Goal: Information Seeking & Learning: Learn about a topic

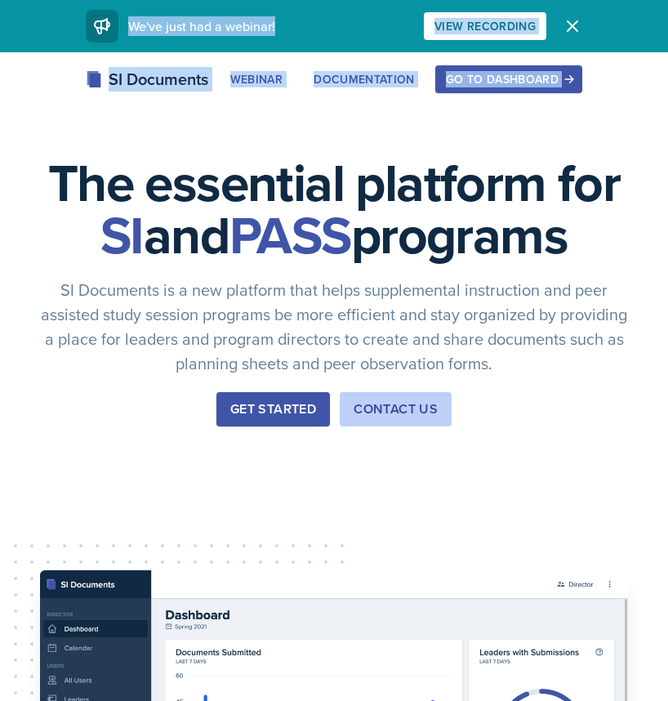
drag, startPoint x: 314, startPoint y: 153, endPoint x: 52, endPoint y: -58, distance: 336.8
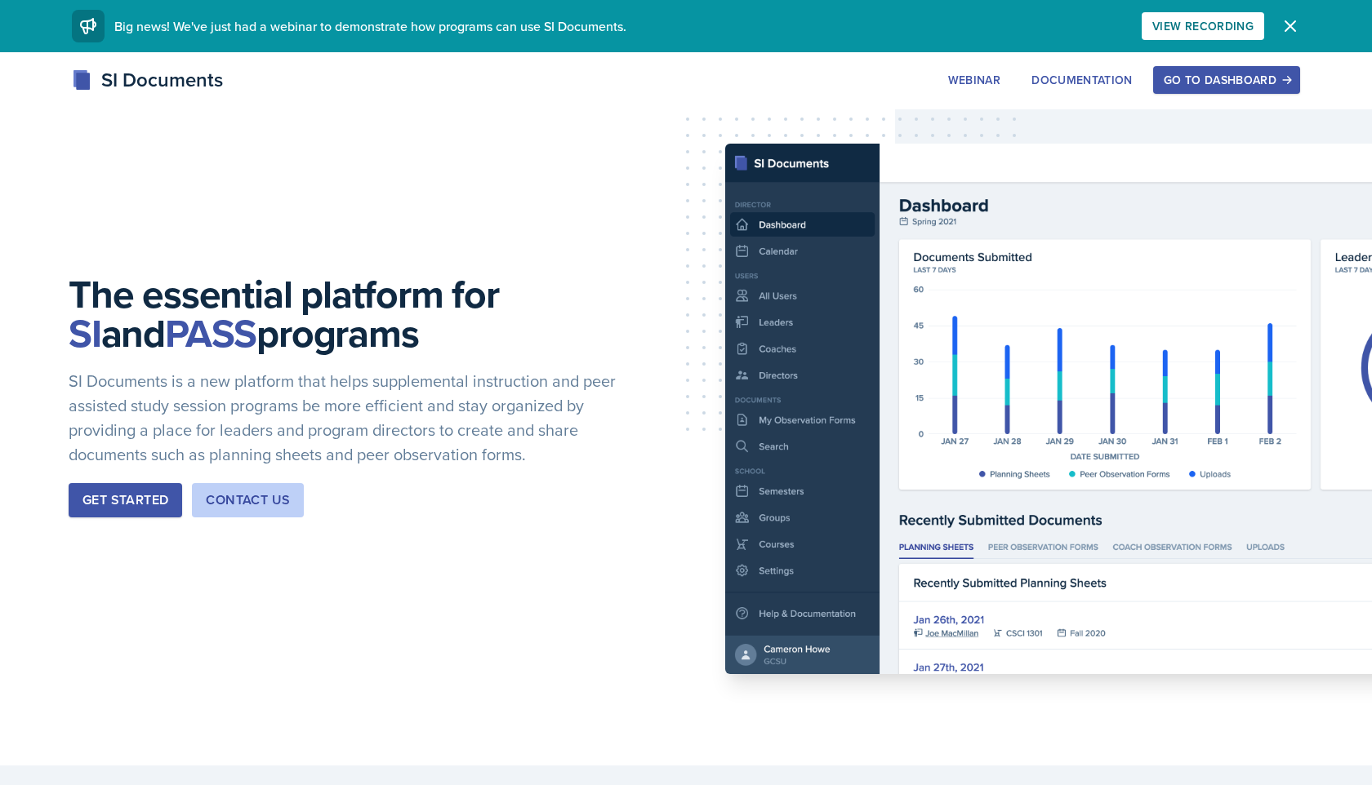
click at [632, 81] on div "SI Documents Webinar Documentation Go to Dashboard Sign Up Go to Dashboard" at bounding box center [686, 79] width 1254 height 29
click at [667, 92] on button "Go to Dashboard" at bounding box center [1226, 80] width 147 height 28
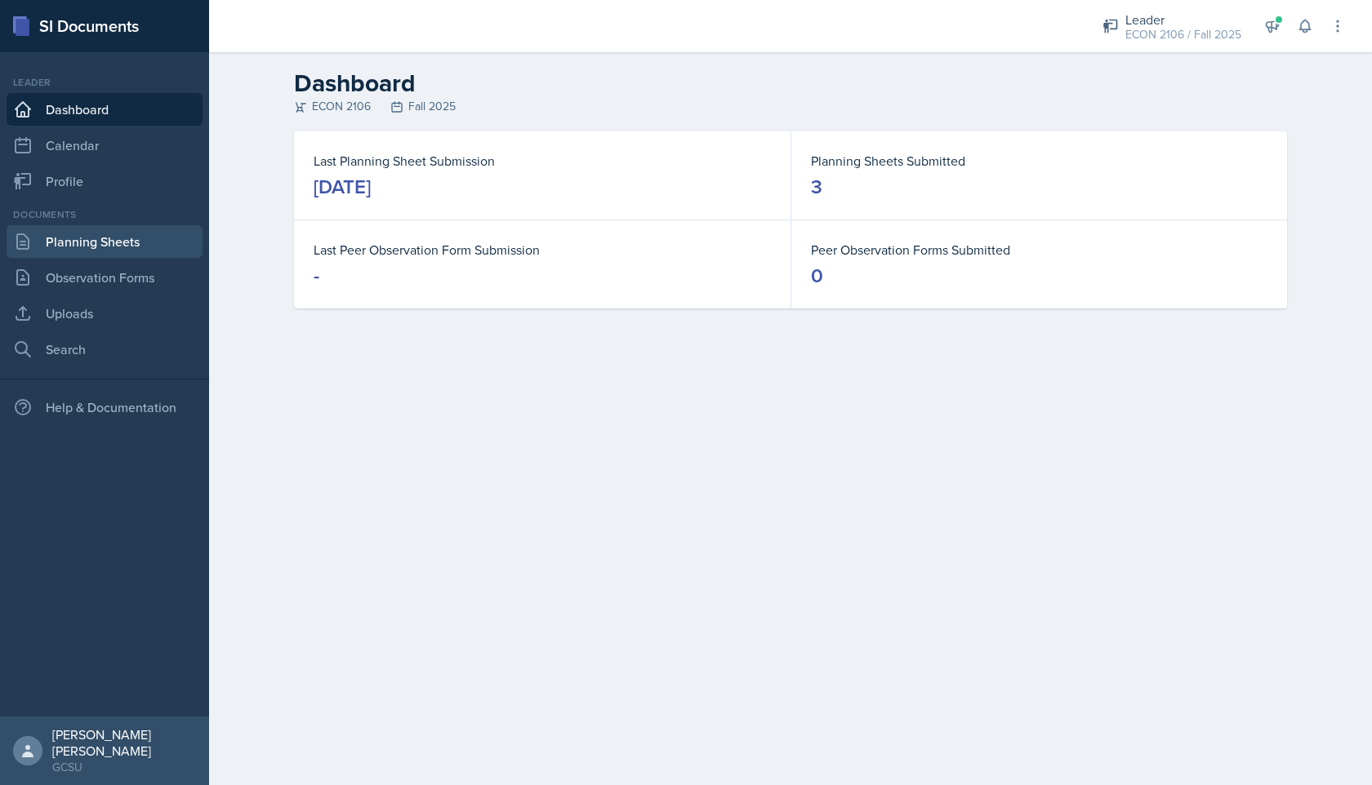
click at [127, 241] on link "Planning Sheets" at bounding box center [105, 241] width 196 height 33
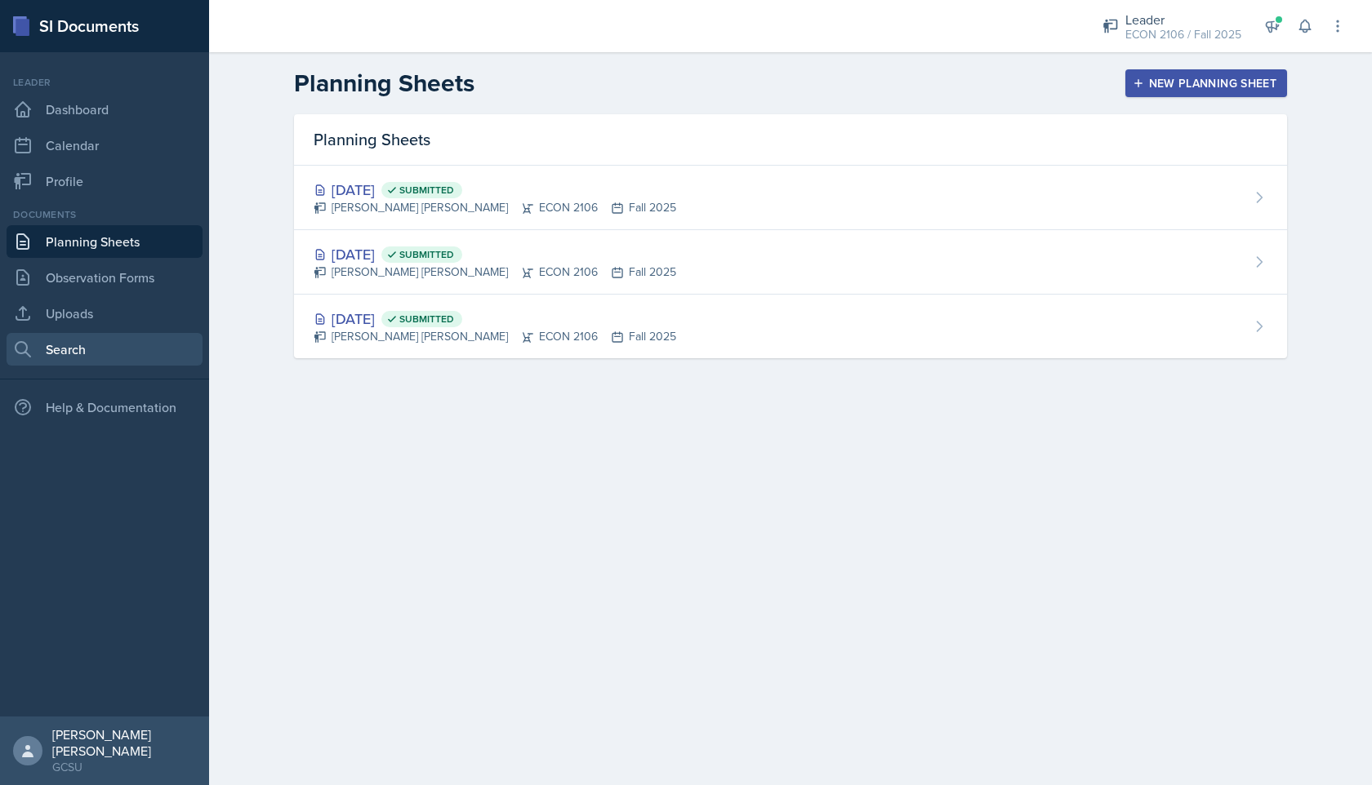
click at [106, 358] on link "Search" at bounding box center [105, 349] width 196 height 33
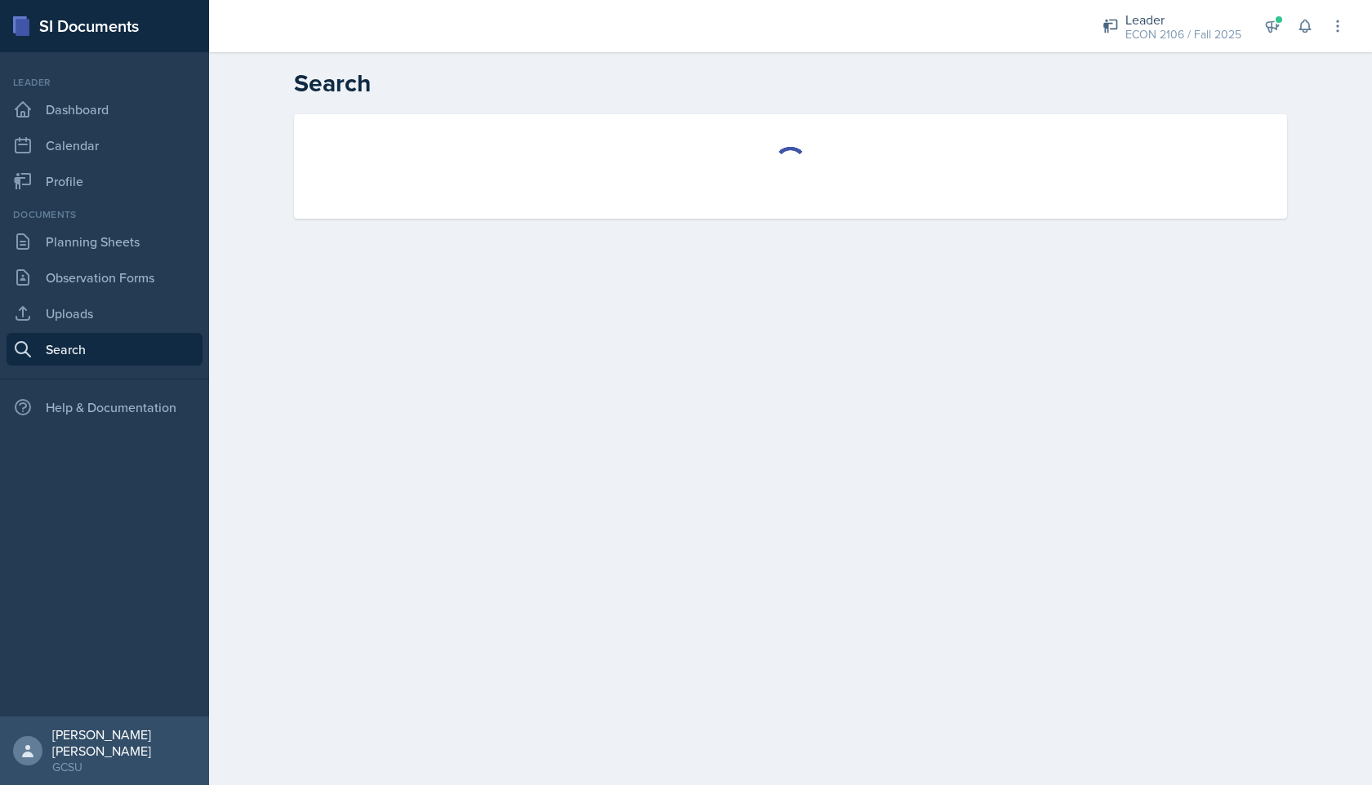
select select "all"
select select "1"
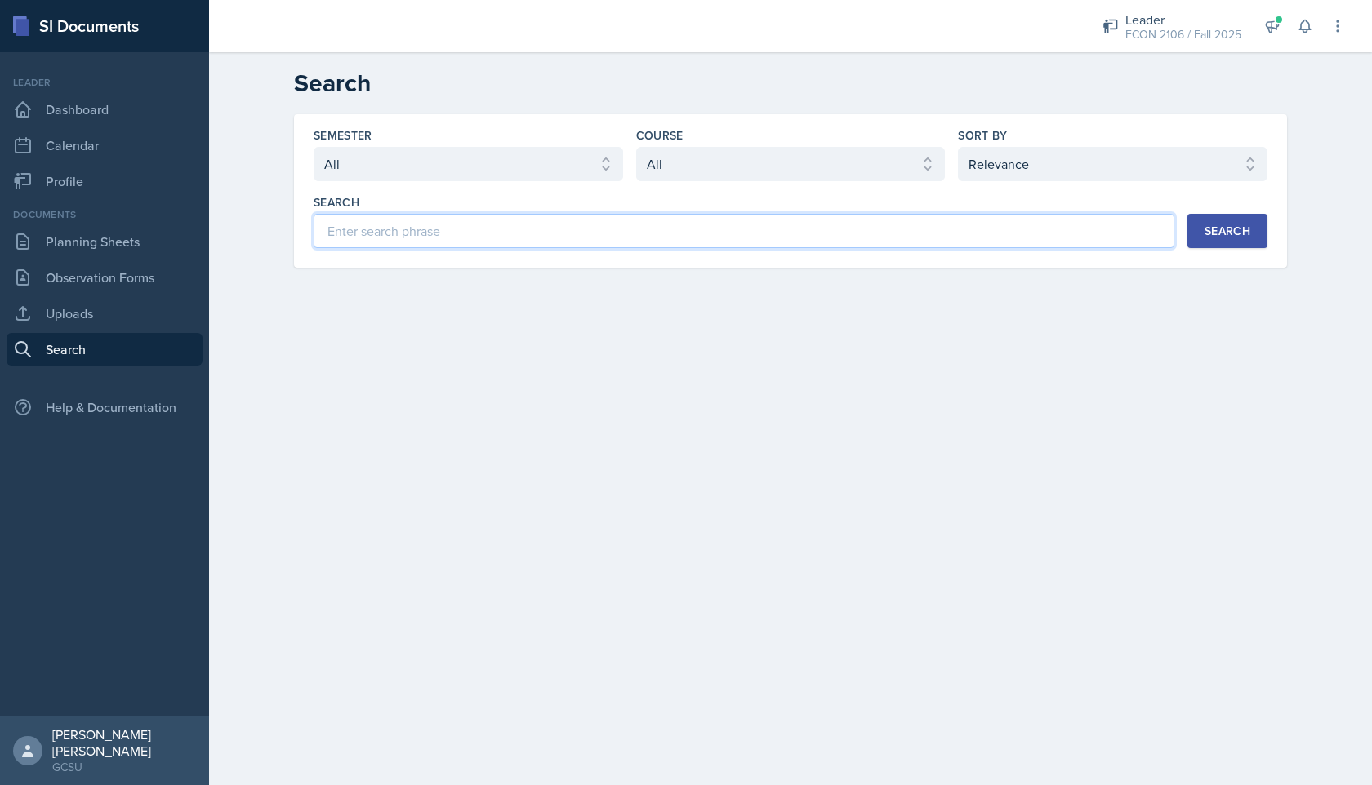
click at [452, 227] on input at bounding box center [744, 231] width 861 height 34
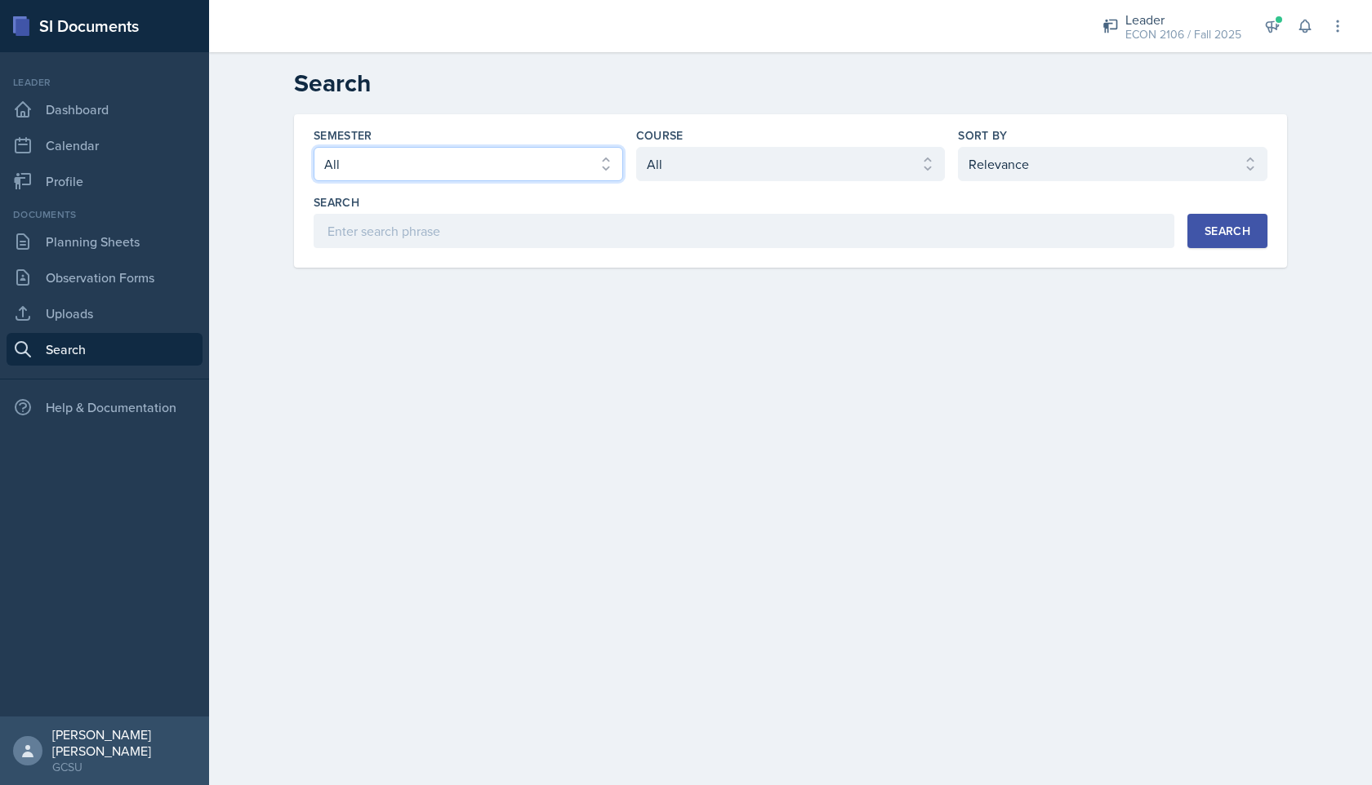
click at [433, 155] on select "Select semester All Fall 2025 Spring 2025 Fall 2024 Spring 2024 Fall 2023 Sprin…" at bounding box center [468, 164] width 309 height 34
select select "e7b6c66a-987a-4ab3-92d3-5526cc86007b"
click at [314, 147] on select "Select semester All Fall 2025 Spring 2025 Fall 2024 Spring 2024 Fall 2023 Sprin…" at bounding box center [468, 164] width 309 height 34
click at [667, 157] on select "Select course All ACCT 3101 ACCT 3102 ASTR 1000 BIOL 1100 BIOL 1107 BIOL 1108 B…" at bounding box center [790, 164] width 309 height 34
select select "c9bad1b1-c359-4dc6-8455-743bf519e2f7"
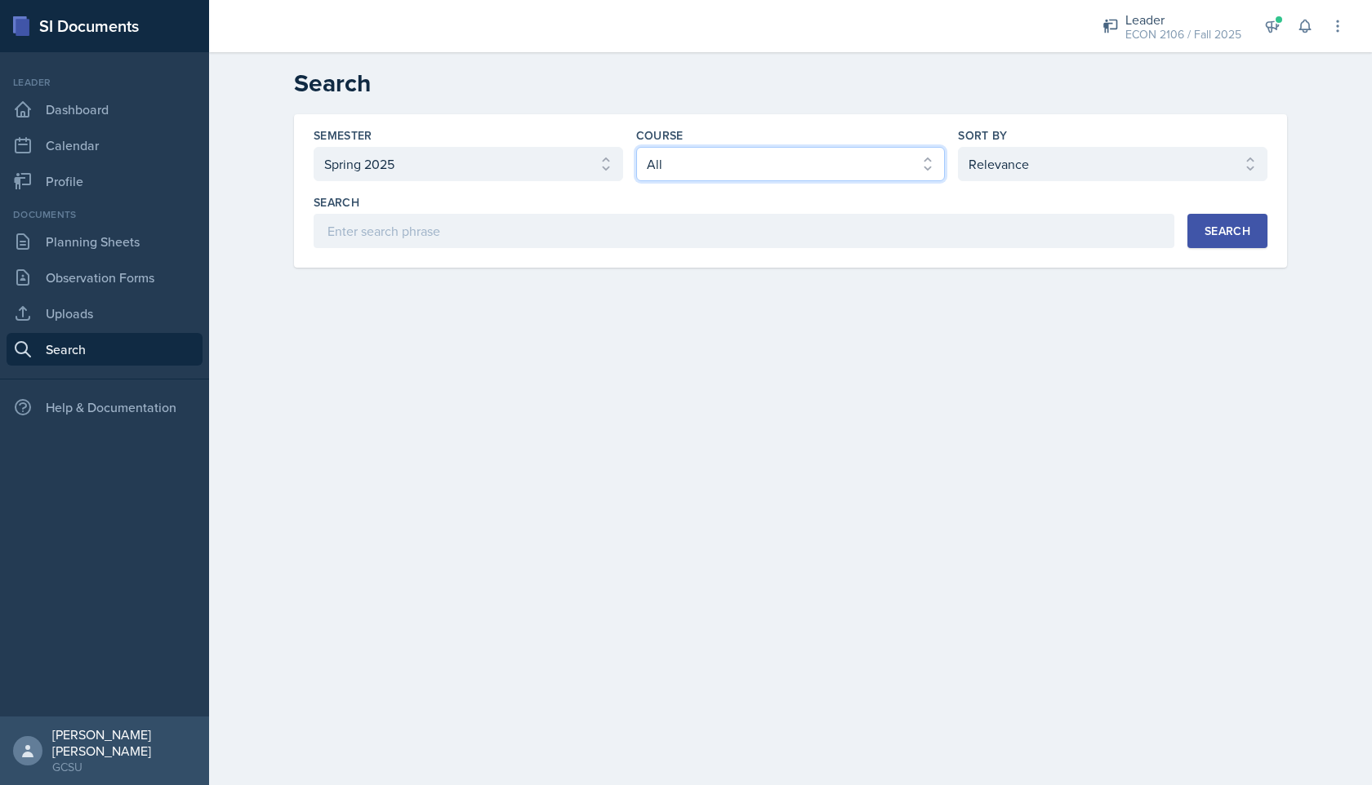
click at [636, 147] on select "Select course All ACCT 3101 ACCT 3102 ASTR 1000 BIOL 1100 BIOL 1107 BIOL 1108 B…" at bounding box center [790, 164] width 309 height 34
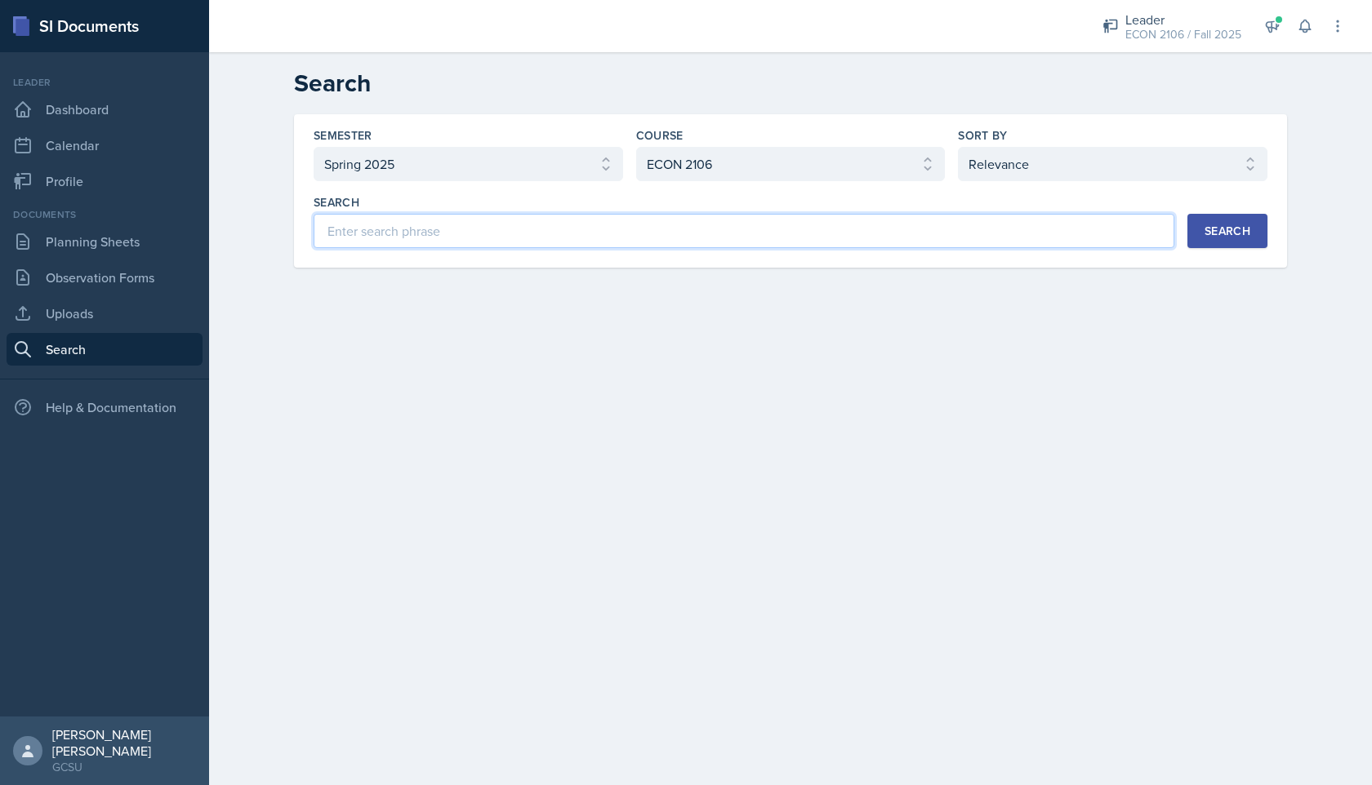
click at [667, 230] on input at bounding box center [744, 231] width 861 height 34
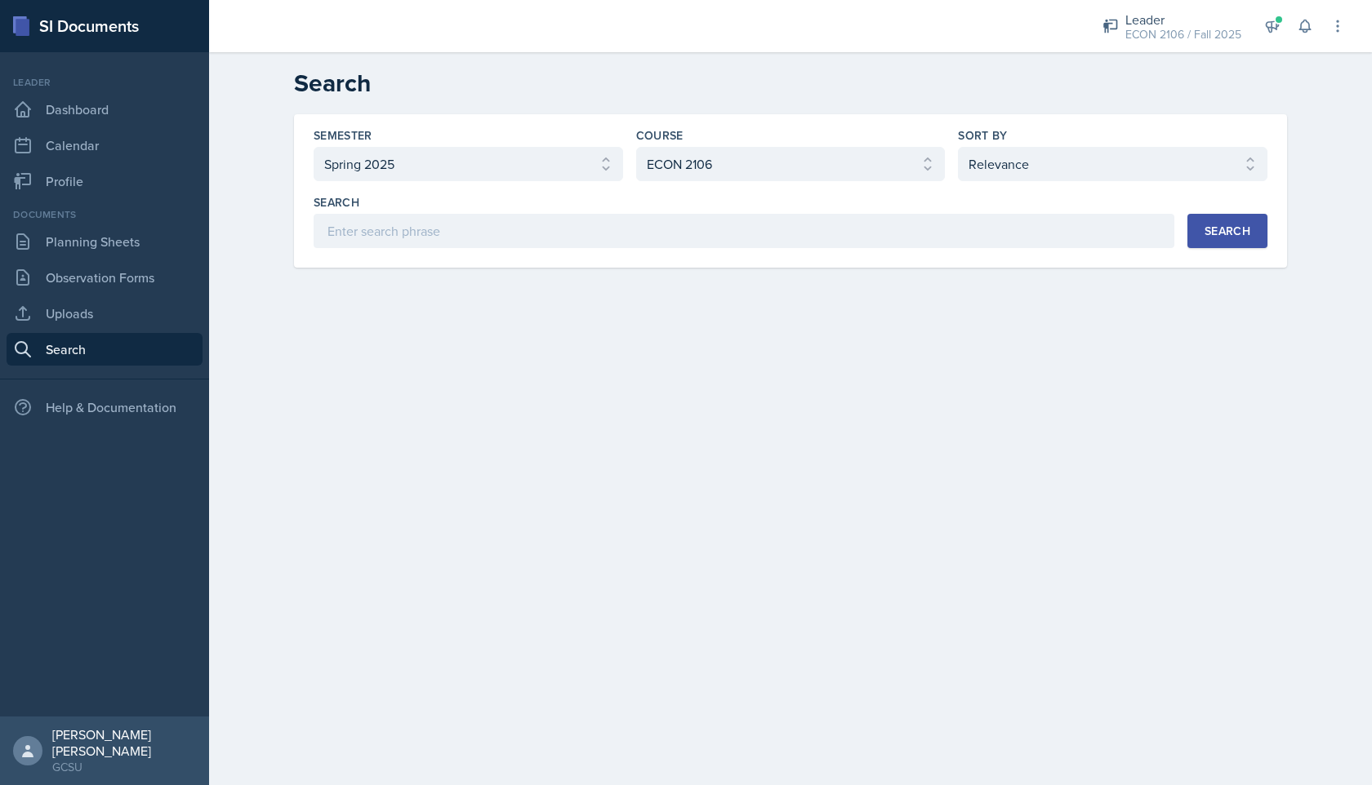
click at [667, 228] on button "Search" at bounding box center [1227, 231] width 80 height 34
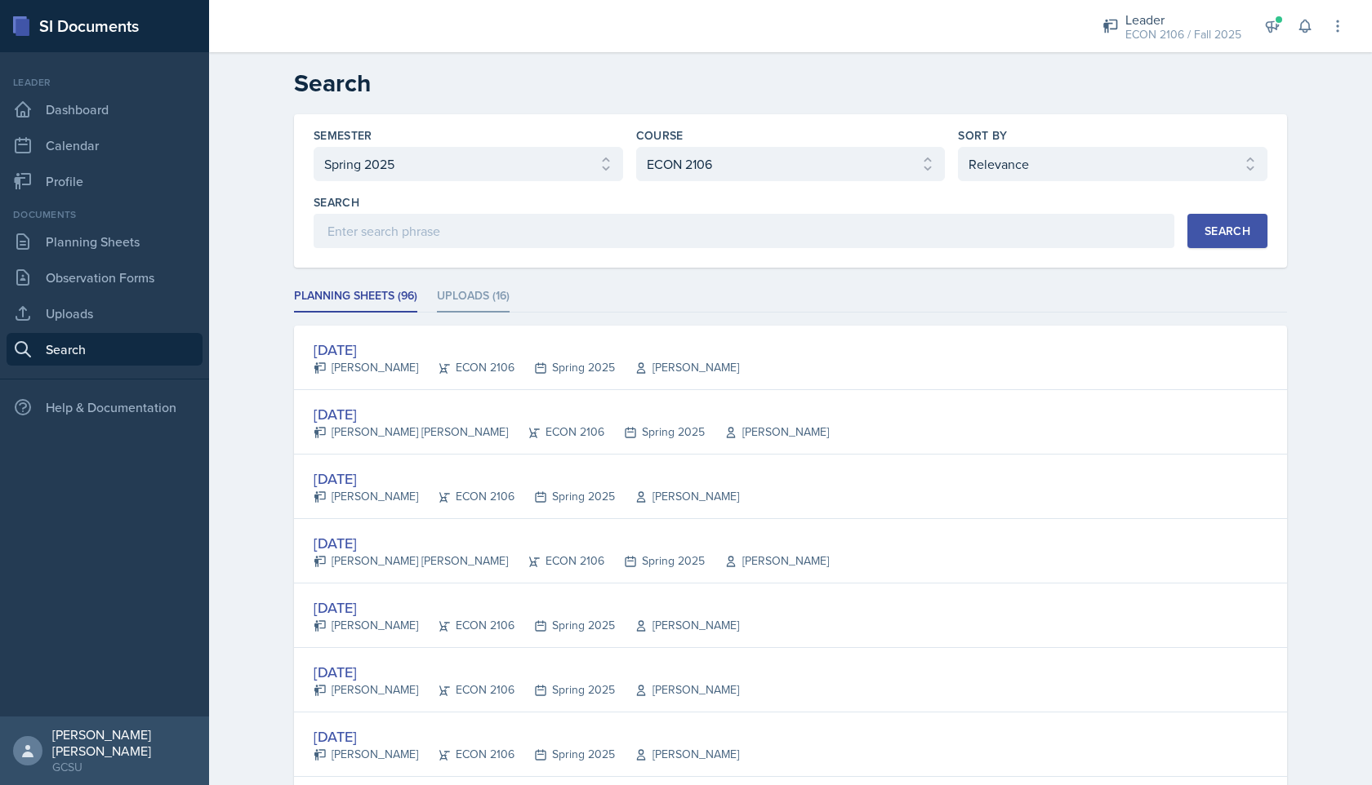
click at [474, 300] on li "Uploads (16)" at bounding box center [473, 297] width 73 height 32
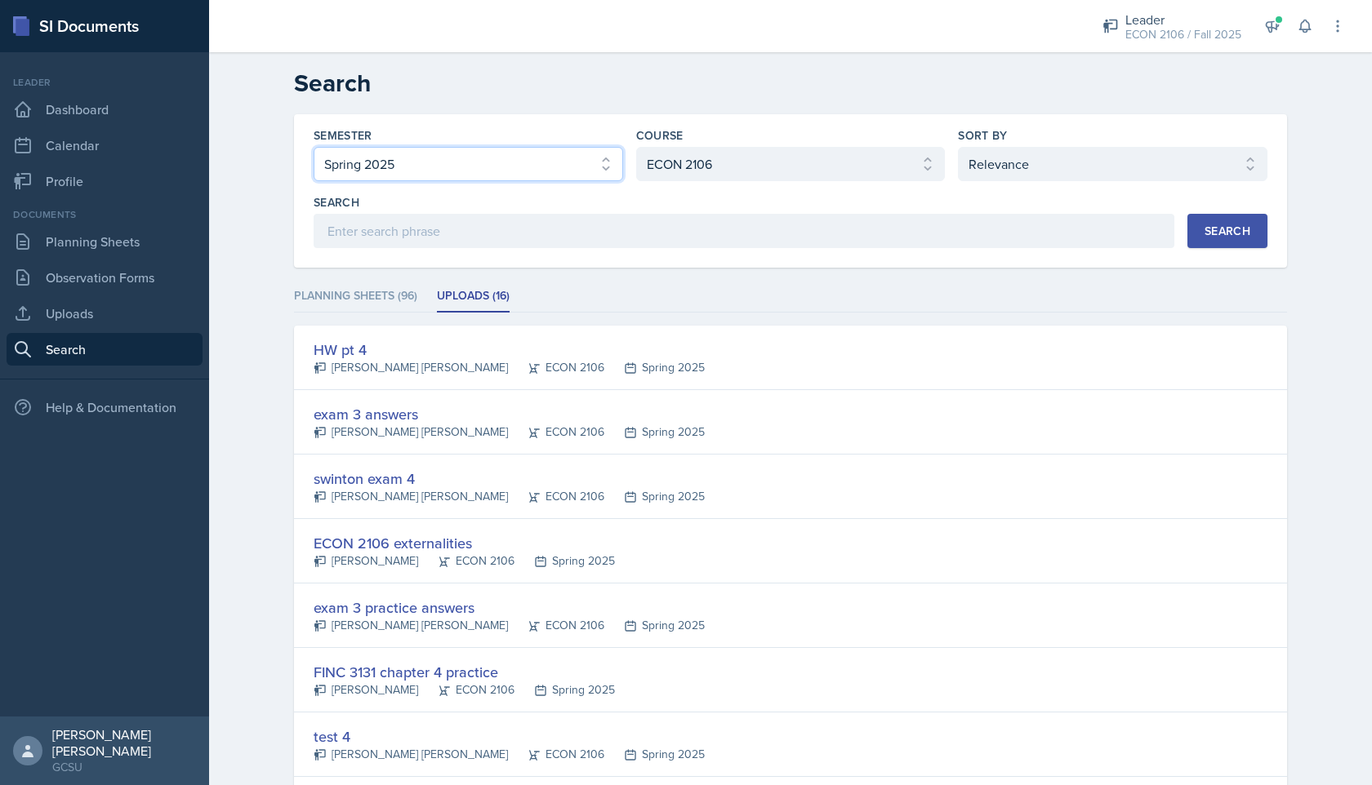
click at [469, 166] on select "Select semester All Fall 2025 Spring 2025 Fall 2024 Spring 2024 Fall 2023 Sprin…" at bounding box center [468, 164] width 309 height 34
select select "all"
click at [314, 147] on select "Select semester All Fall 2025 Spring 2025 Fall 2024 Spring 2024 Fall 2023 Sprin…" at bounding box center [468, 164] width 309 height 34
click at [667, 225] on div "Search" at bounding box center [1227, 231] width 46 height 13
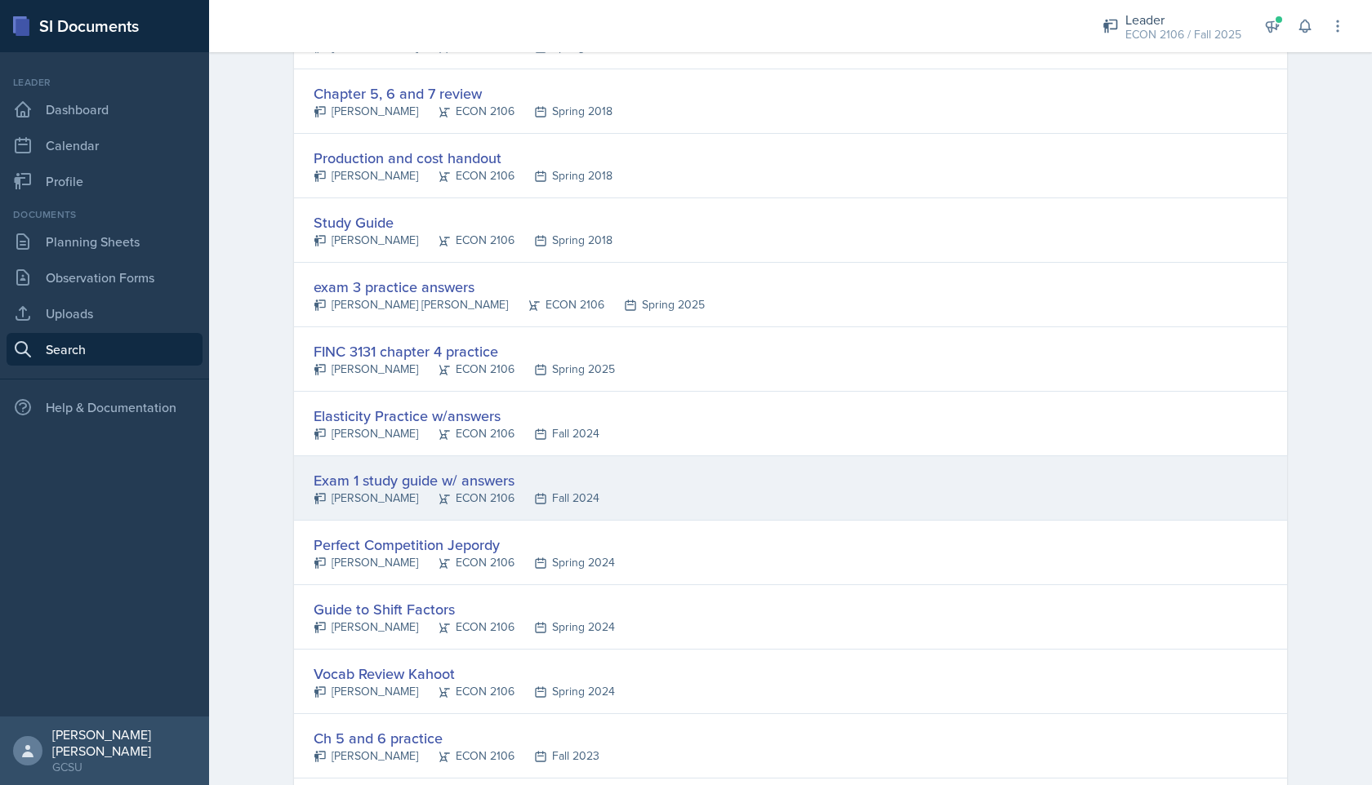
scroll to position [1355, 0]
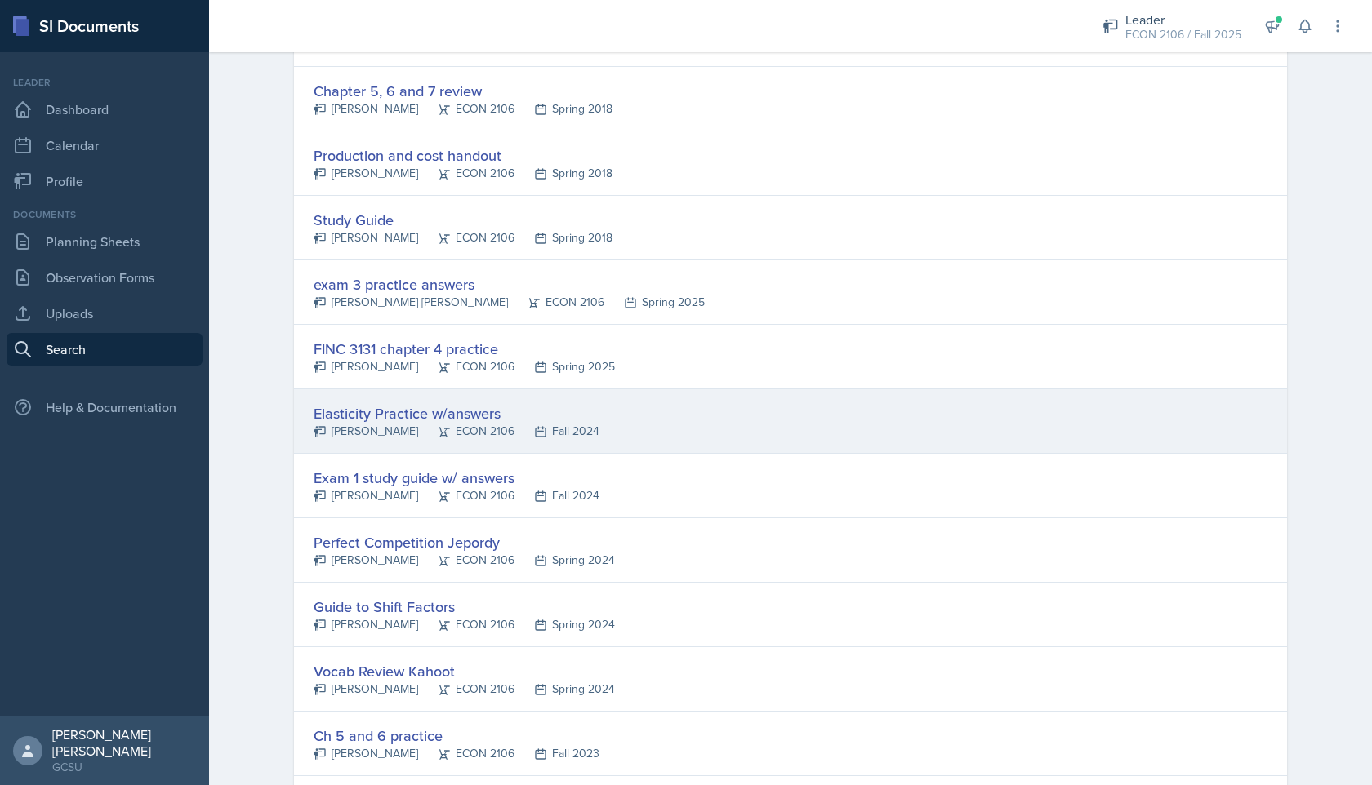
click at [667, 443] on div "Elasticity Practice w/answers [PERSON_NAME] ECON 2106 Fall 2024" at bounding box center [790, 421] width 993 height 65
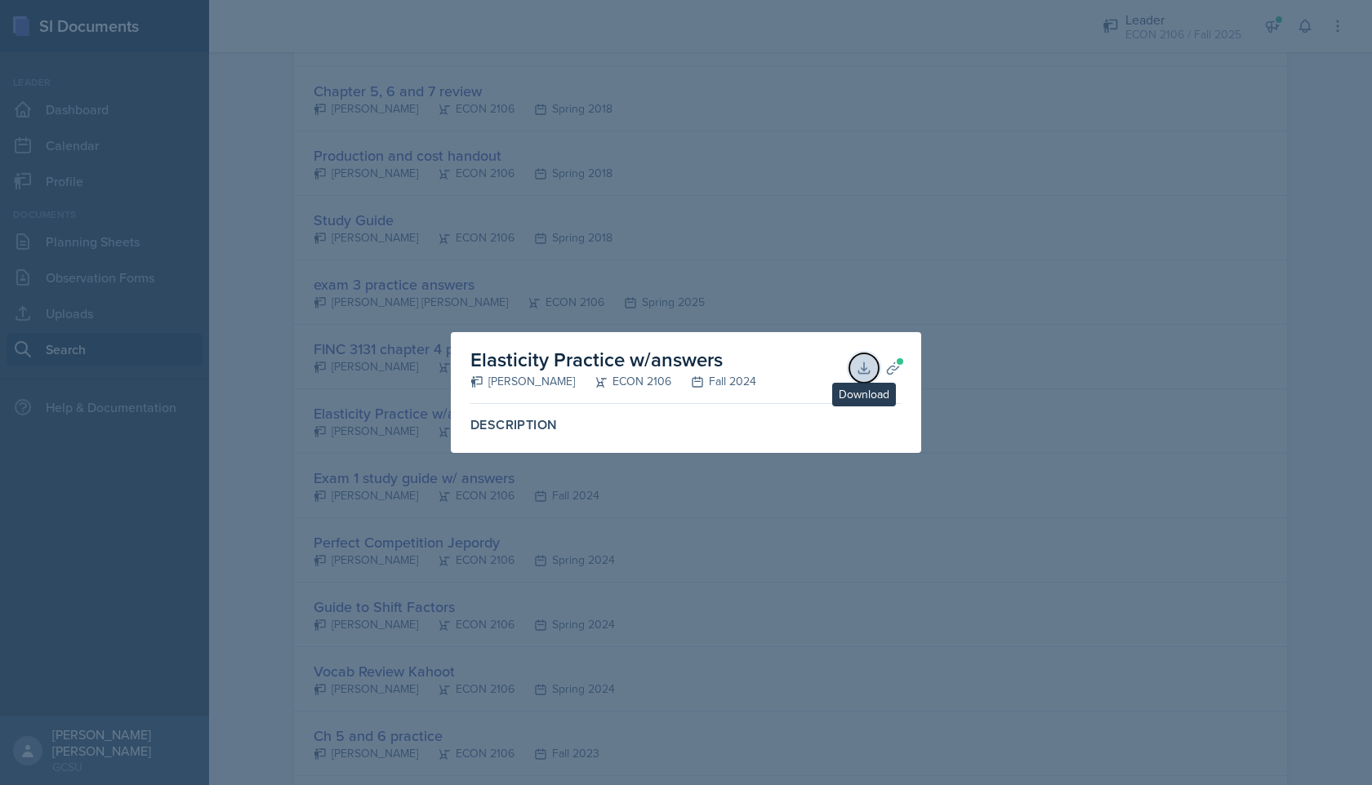
click at [667, 372] on icon at bounding box center [864, 368] width 16 height 16
click at [667, 261] on div at bounding box center [686, 392] width 1372 height 785
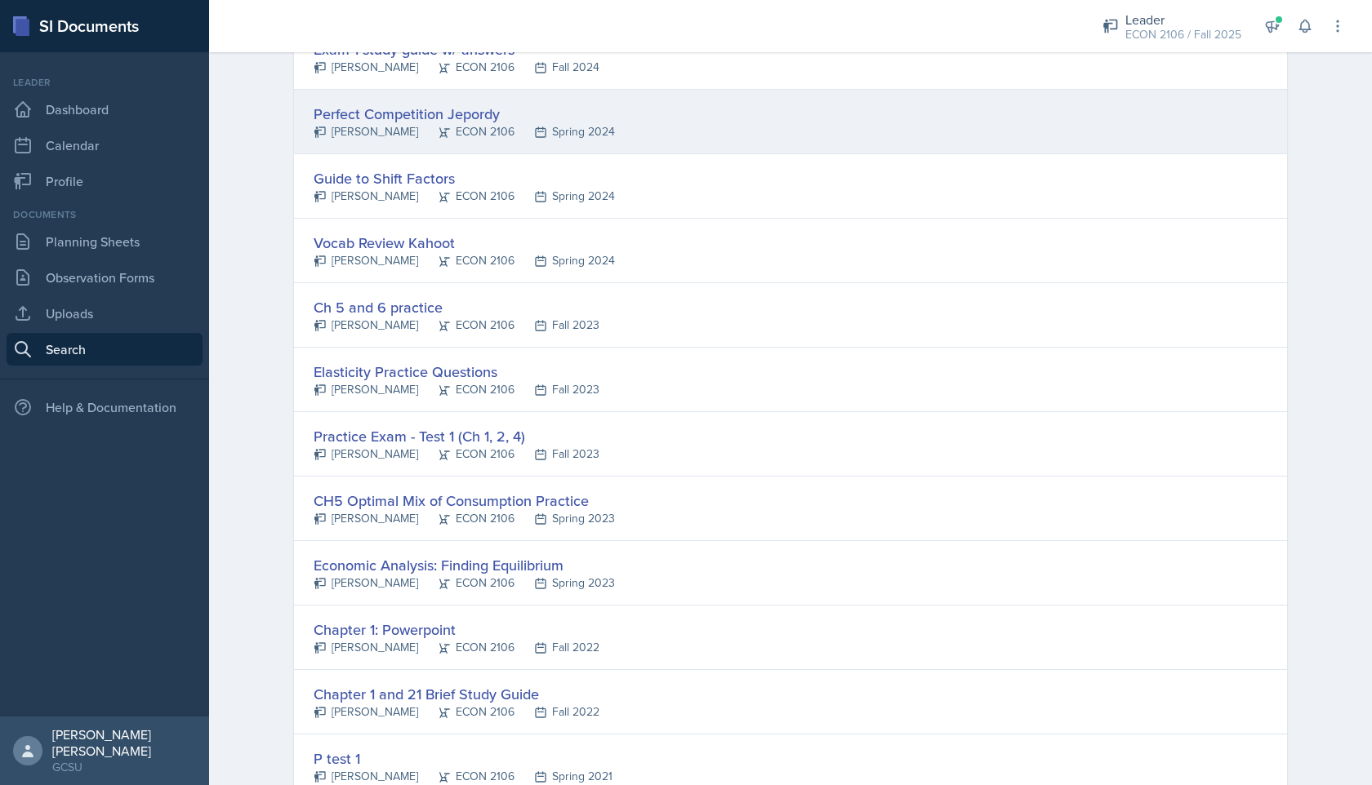
scroll to position [1838, 0]
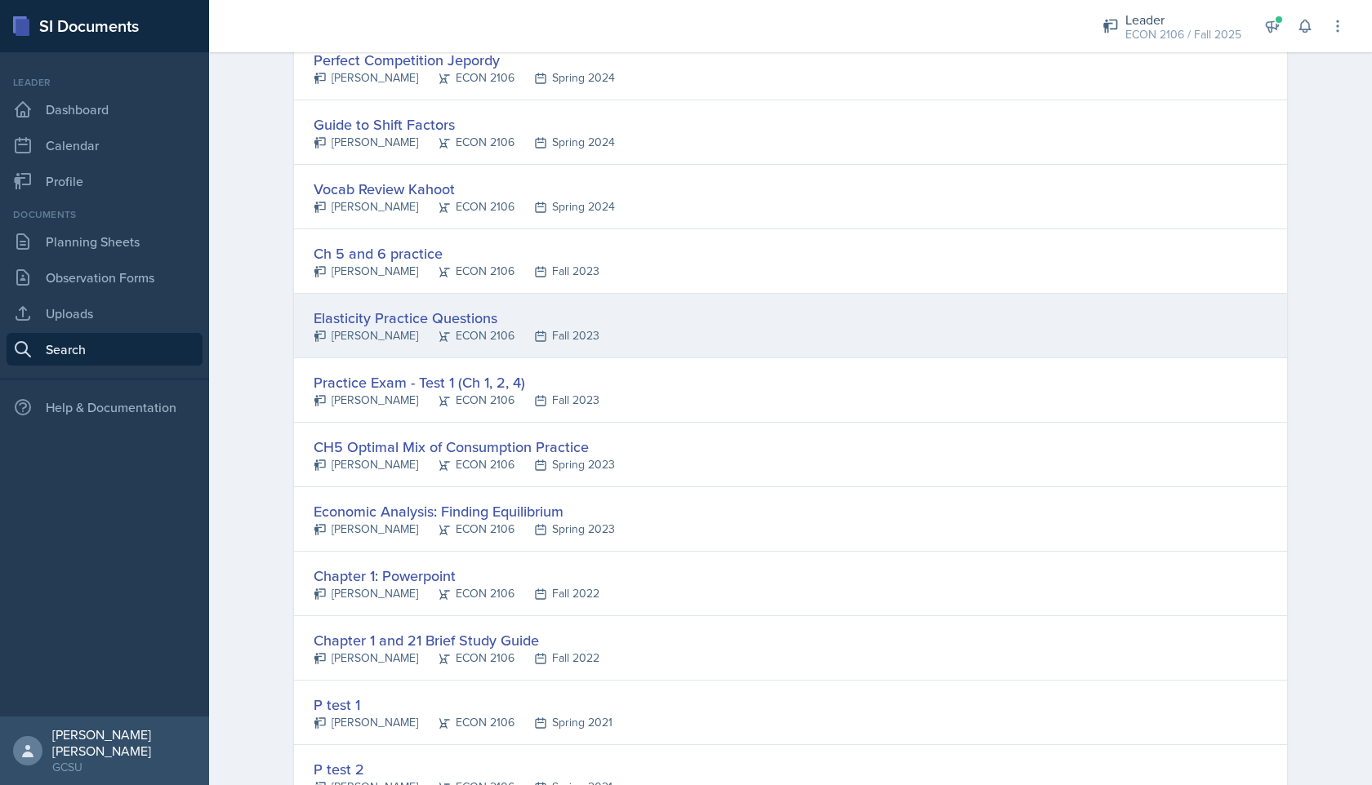
click at [656, 334] on div "Elasticity Practice Questions [PERSON_NAME] ECON 2106 Fall 2023" at bounding box center [790, 326] width 993 height 65
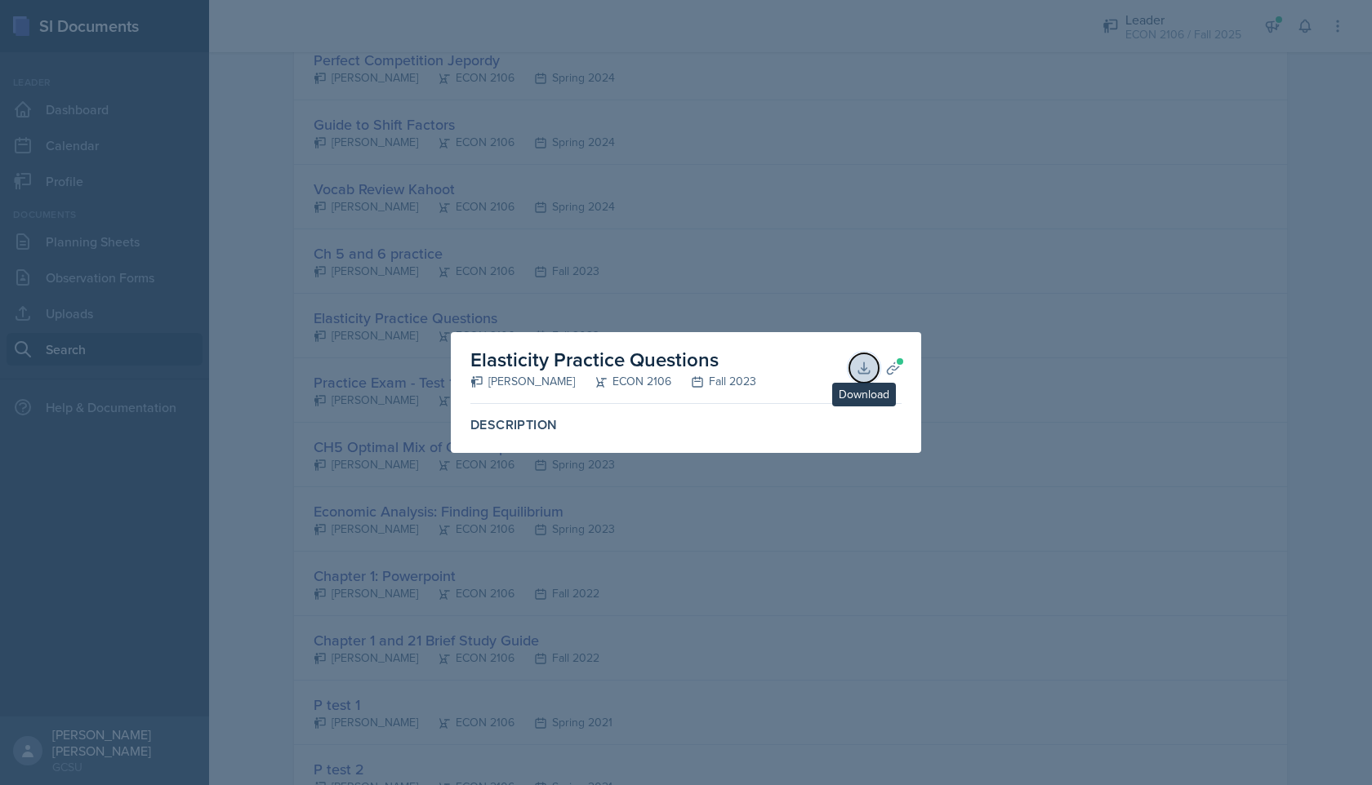
click at [667, 375] on icon at bounding box center [864, 368] width 16 height 16
click at [667, 211] on div at bounding box center [686, 392] width 1372 height 785
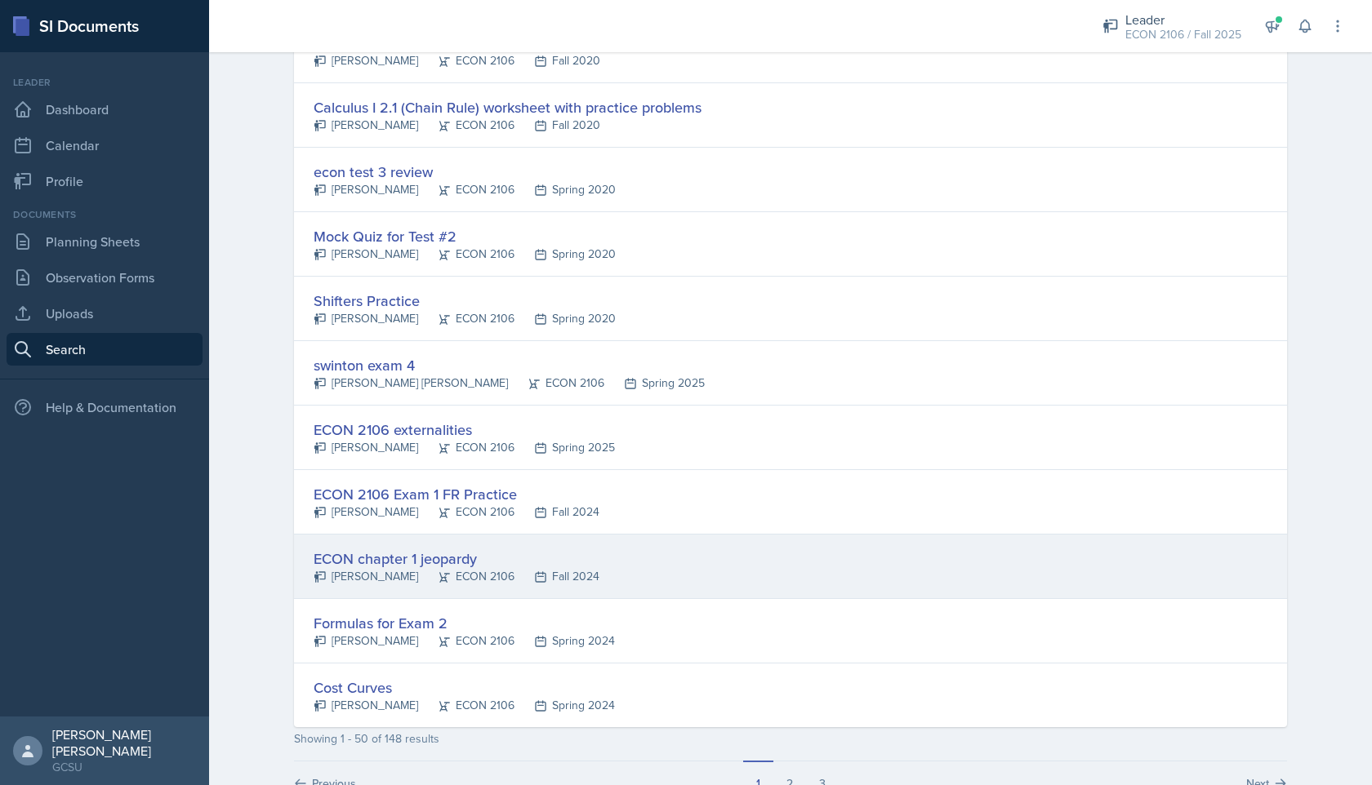
scroll to position [2868, 0]
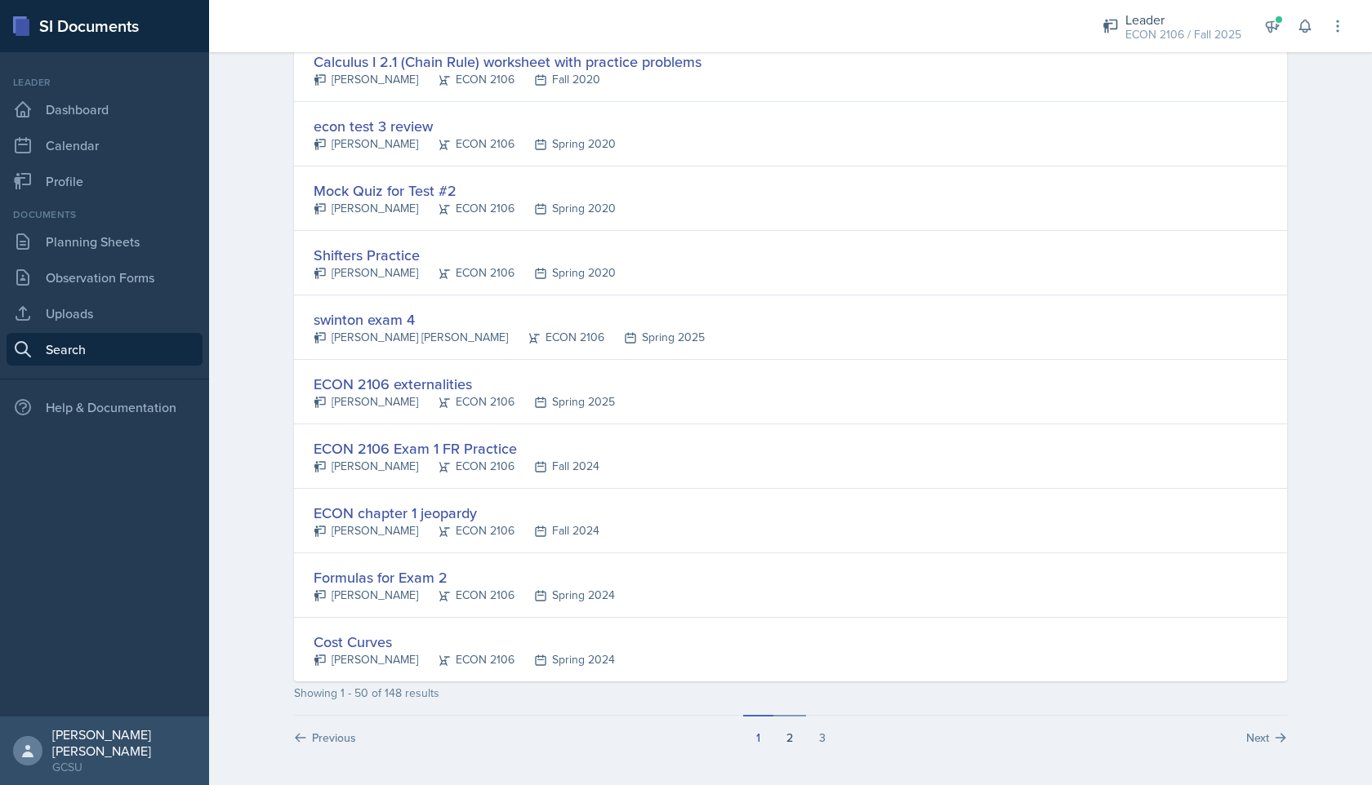
click at [667, 700] on button "2" at bounding box center [789, 730] width 33 height 31
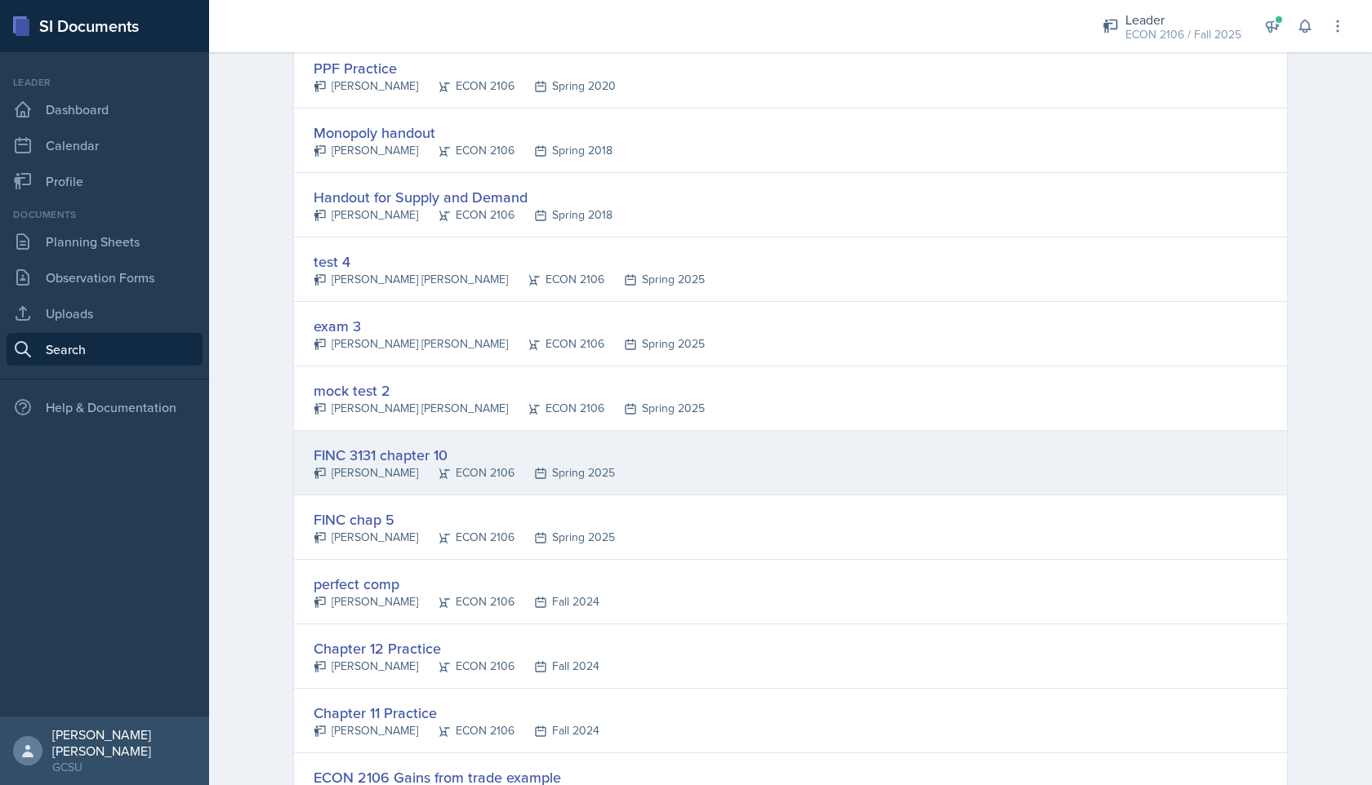
scroll to position [1285, 0]
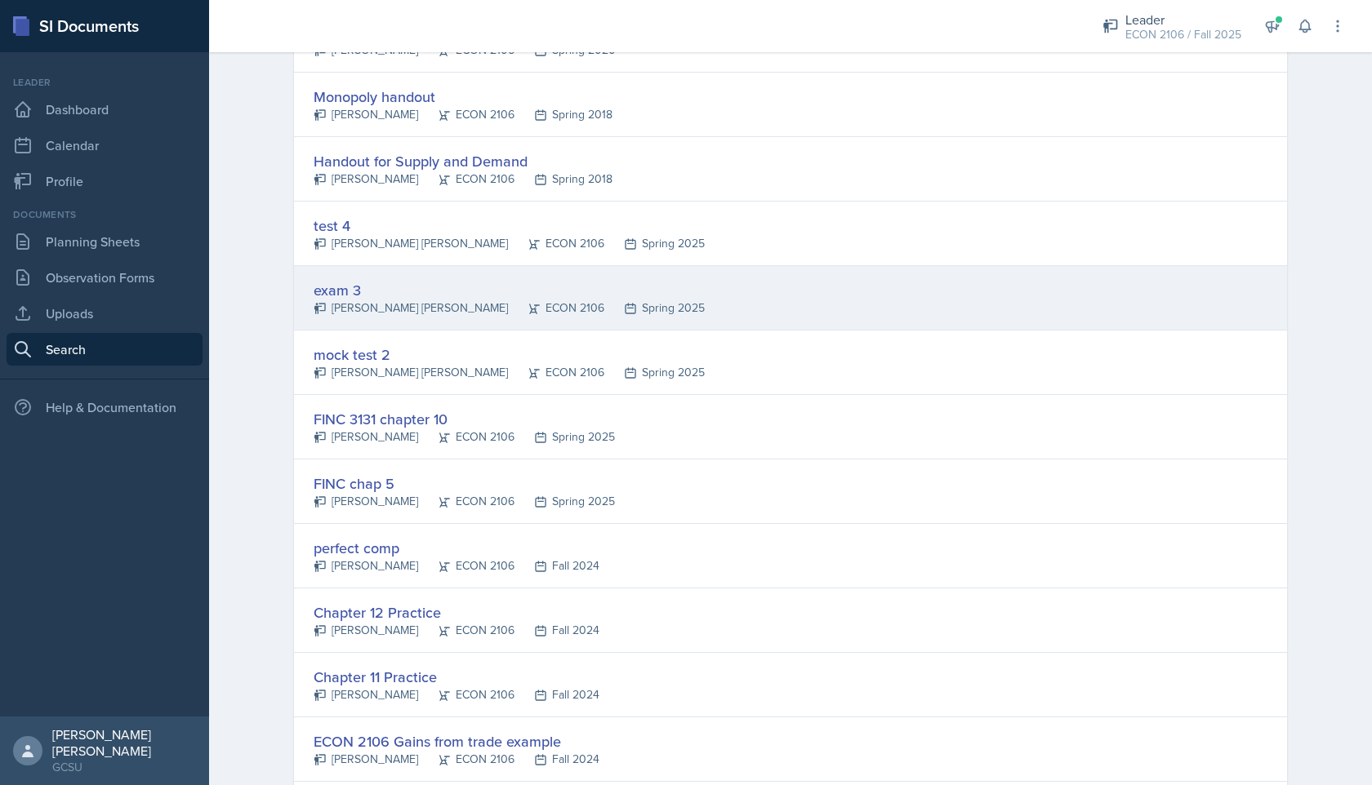
click at [667, 293] on div "exam 3 [PERSON_NAME] [PERSON_NAME] ECON 2106 Spring 2025" at bounding box center [790, 298] width 993 height 65
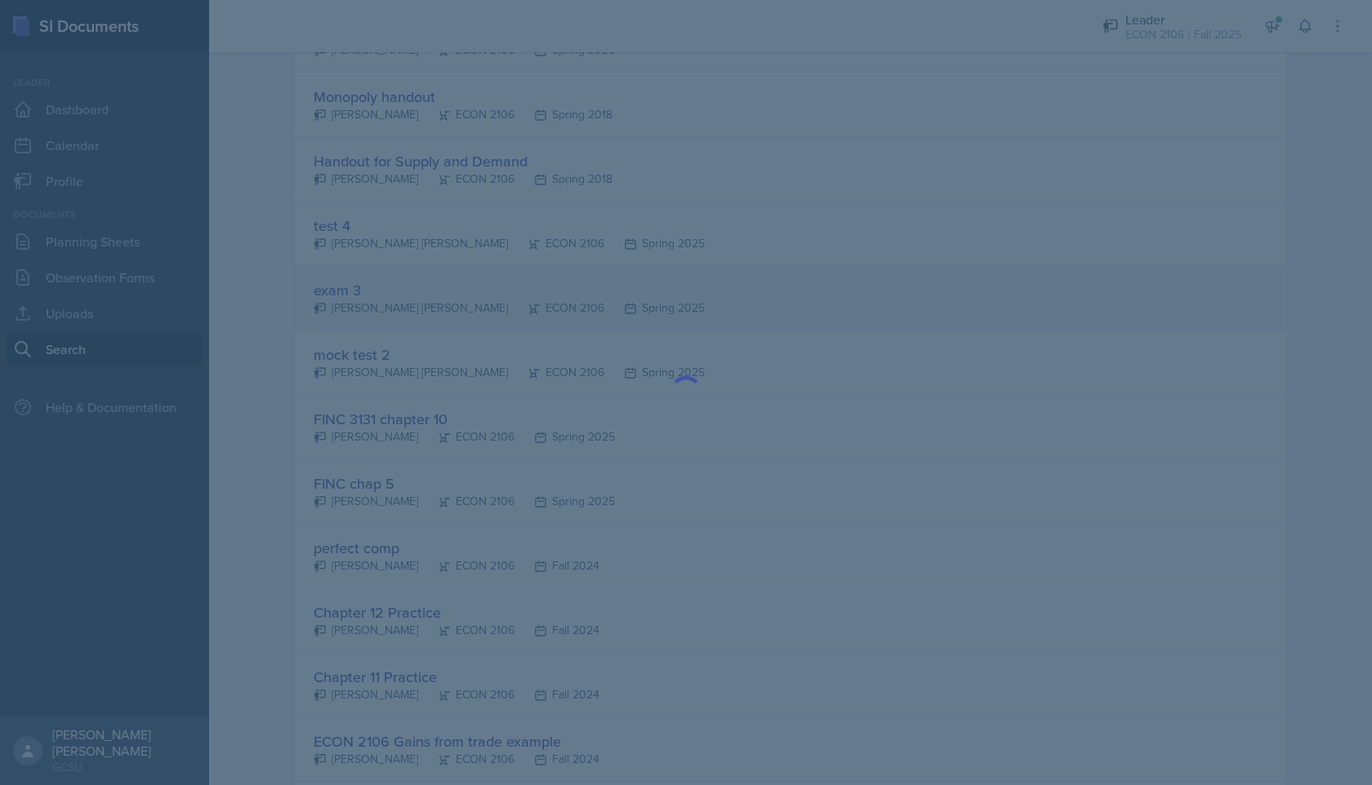
click at [667, 293] on div at bounding box center [686, 392] width 1372 height 785
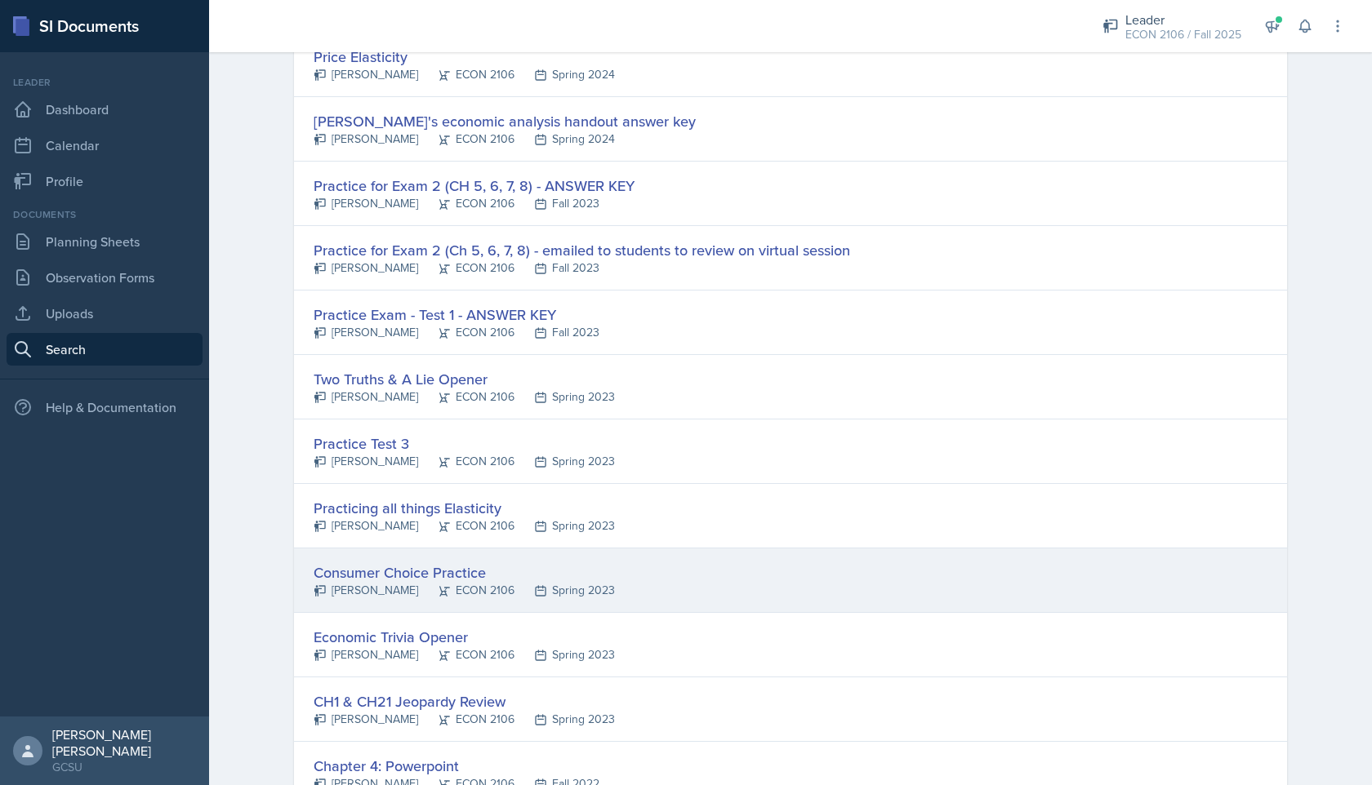
scroll to position [2195, 0]
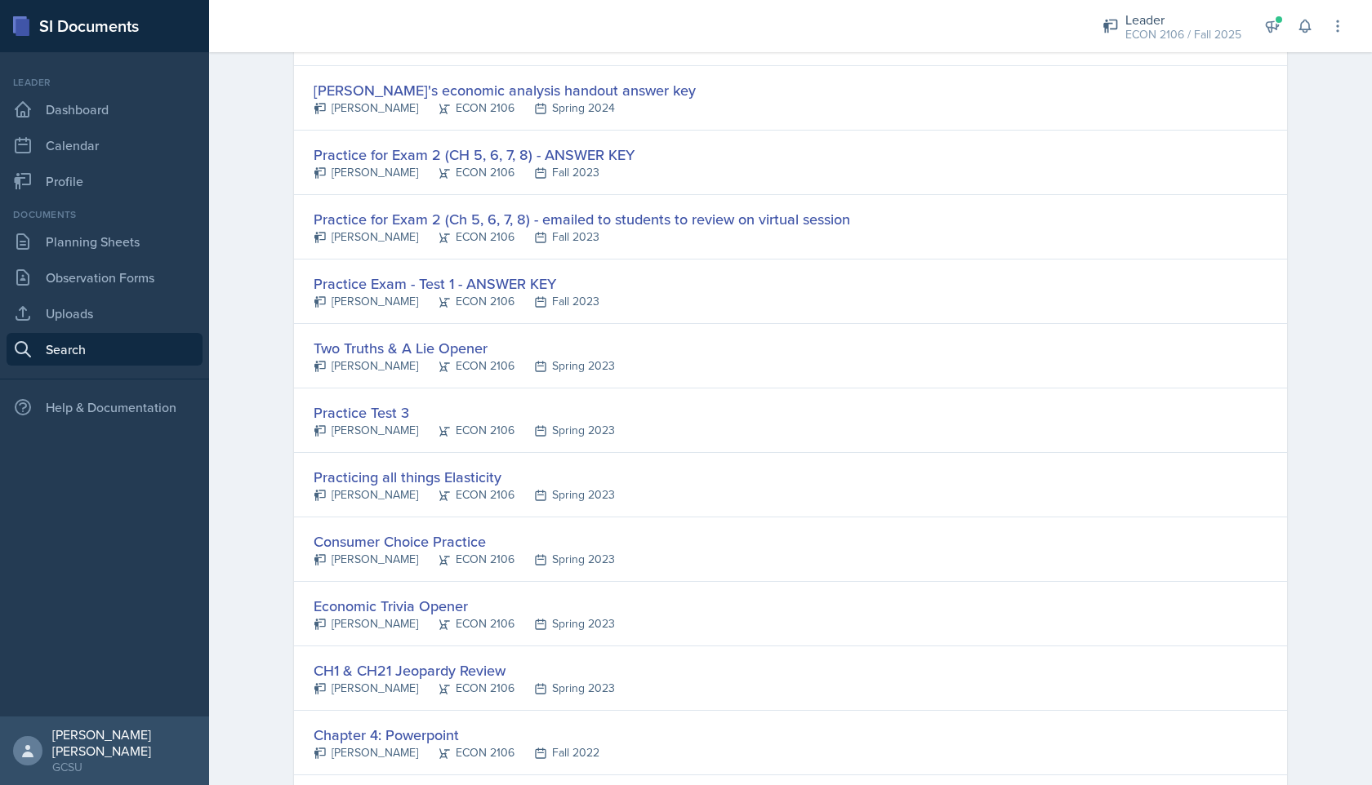
click at [446, 474] on div "Practicing all things Elasticity" at bounding box center [464, 477] width 301 height 22
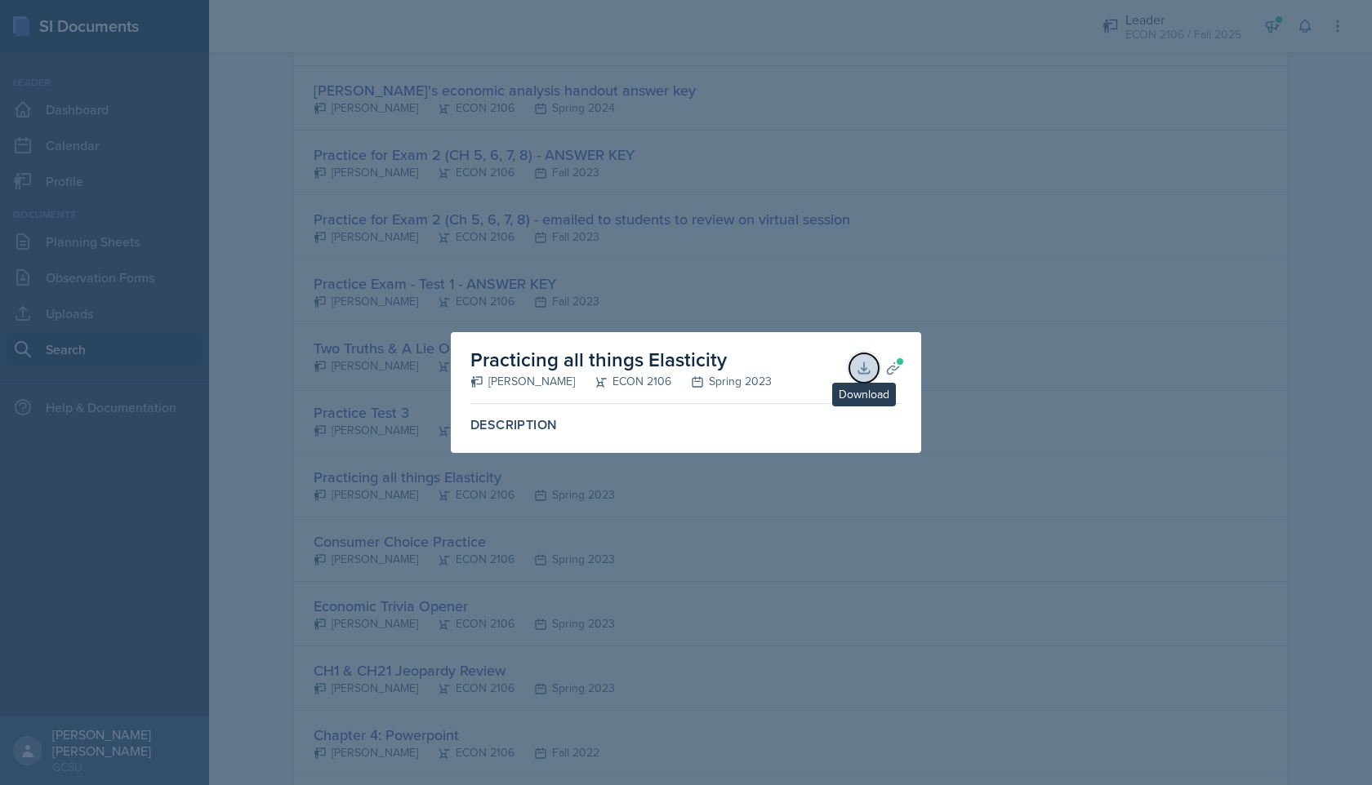
click at [667, 363] on icon at bounding box center [864, 368] width 16 height 16
click at [667, 50] on div at bounding box center [686, 392] width 1372 height 785
